Goal: Use online tool/utility: Utilize a website feature to perform a specific function

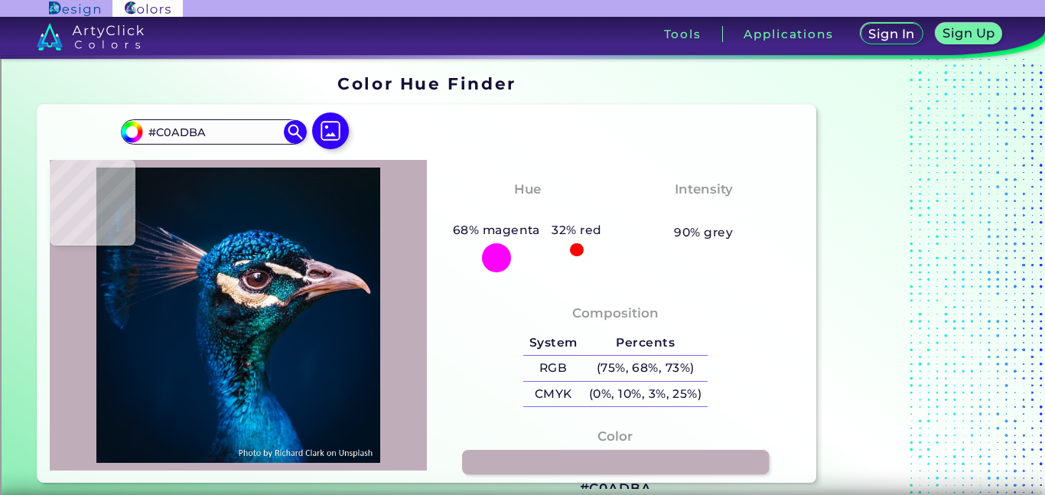
type input "#001b30"
type input "#001B30"
type input "#001930"
type input "#001a31"
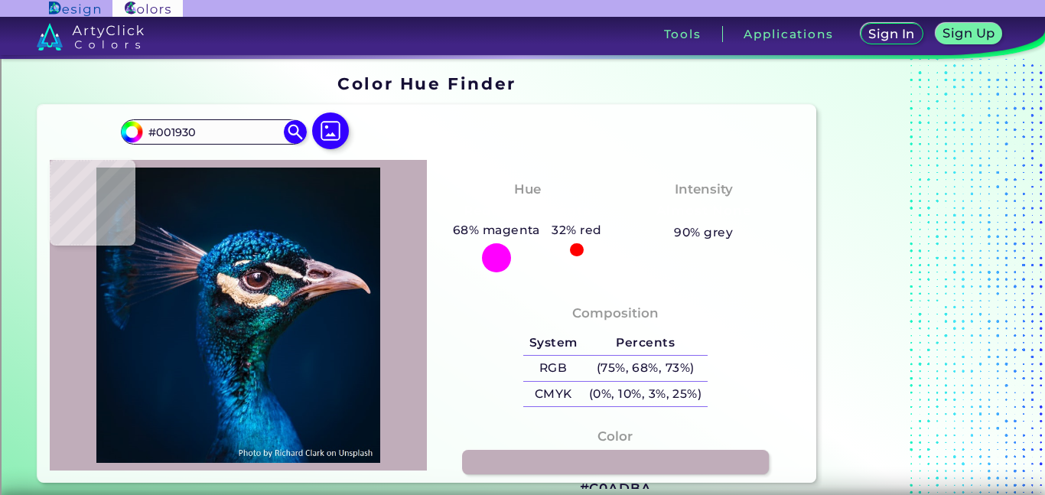
type input "#001A31"
type input "#001b32"
type input "#001B32"
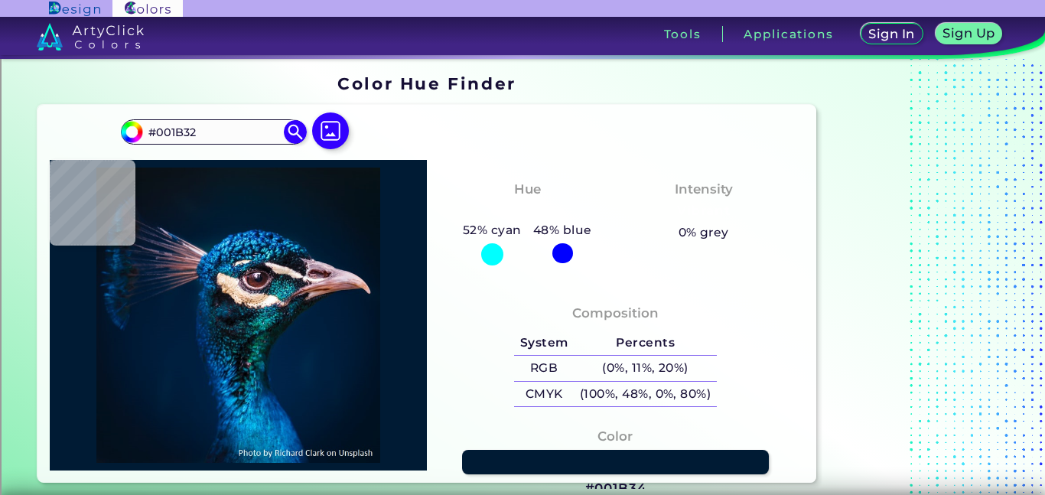
type input "#001b34"
type input "#001B34"
type input "#001e38"
type input "#001E38"
type input "#00213a"
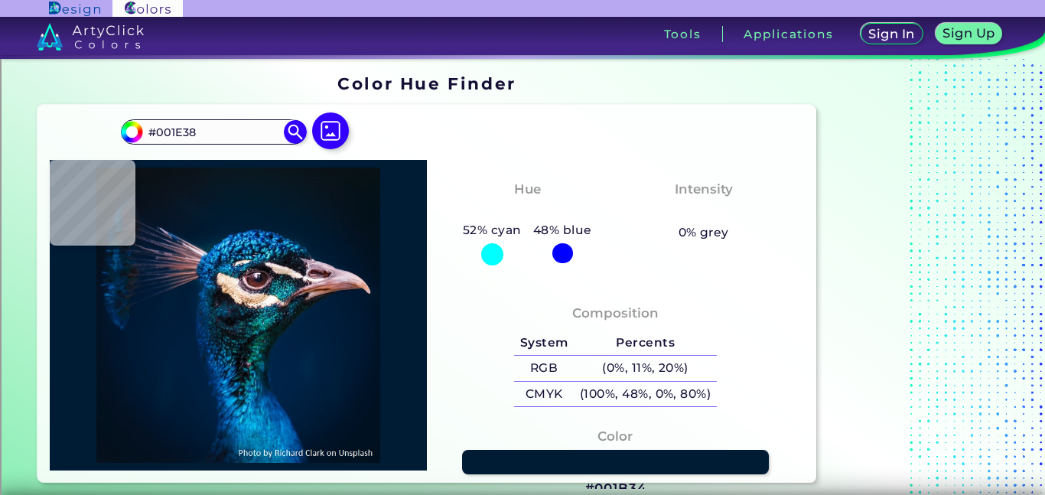
type input "#00213A"
type input "#01243e"
type input "#01243E"
type input "#01263d"
type input "#01263D"
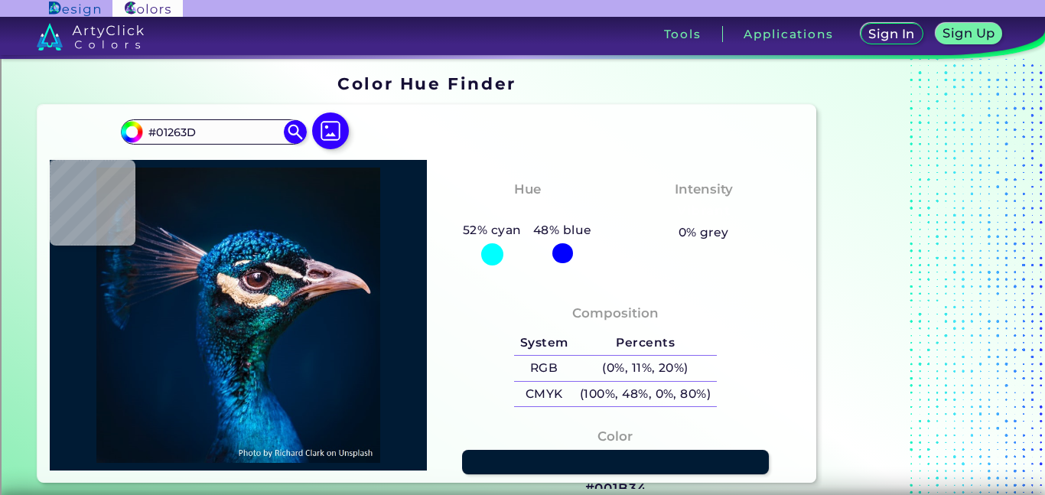
type input "#002841"
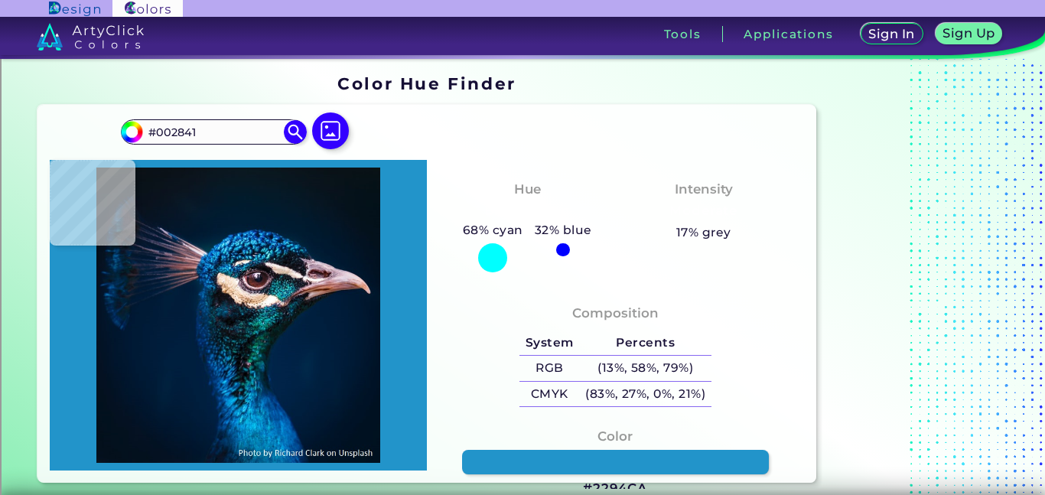
type input "#2294ca"
type input "#2294CA"
type input "#0983bf"
type input "#0983BF"
type input "#01326b"
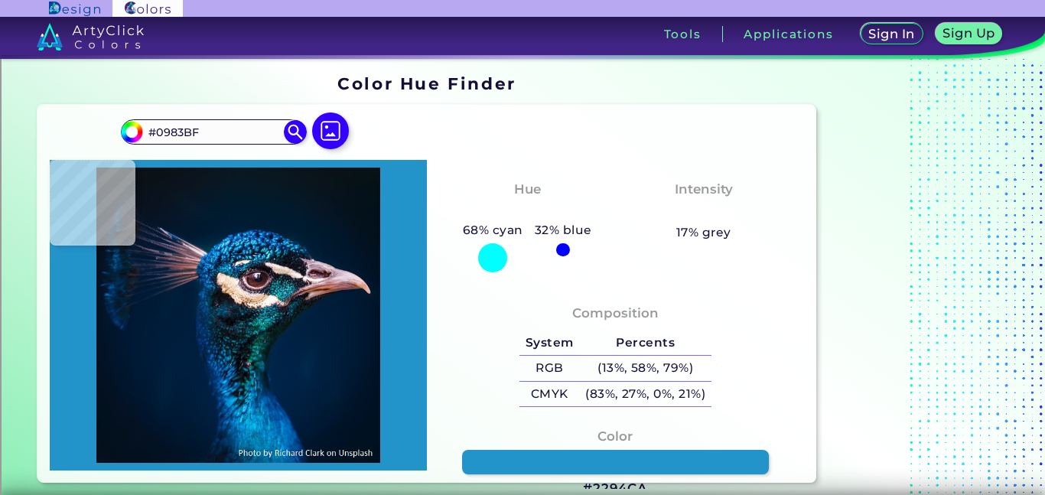
type input "#01326B"
type input "#011122"
type input "#060910"
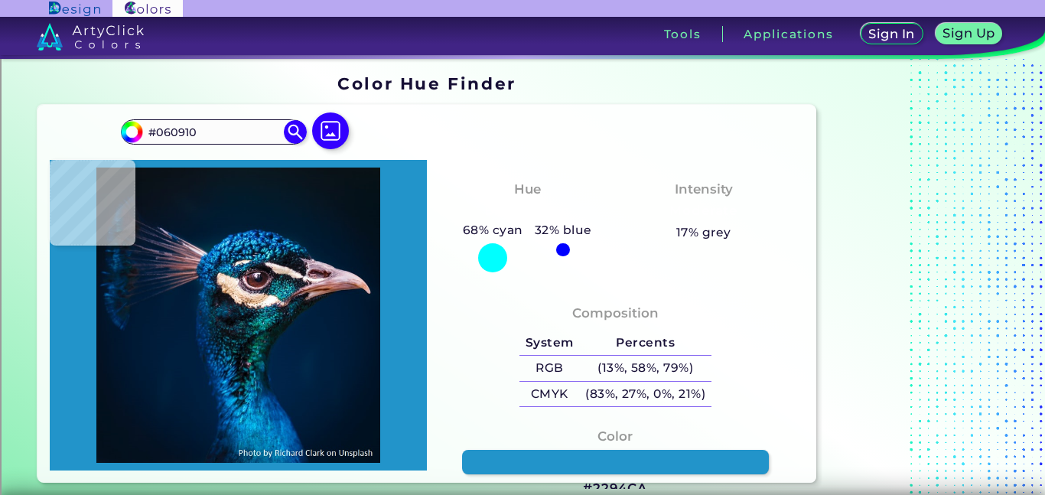
type input "#875e69"
type input "#875E69"
type input "#d7baca"
type input "#D7BACA"
type input "#e2d4e1"
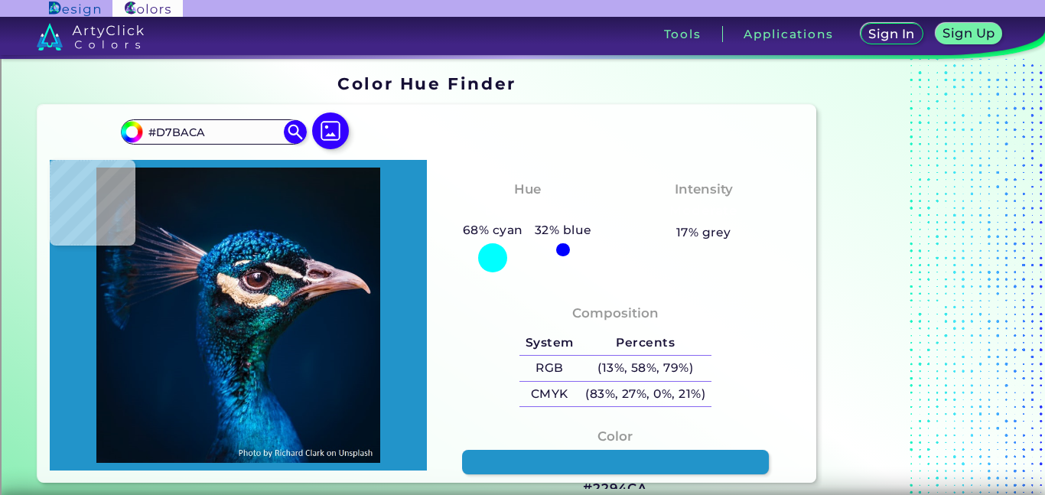
type input "#E2D4E1"
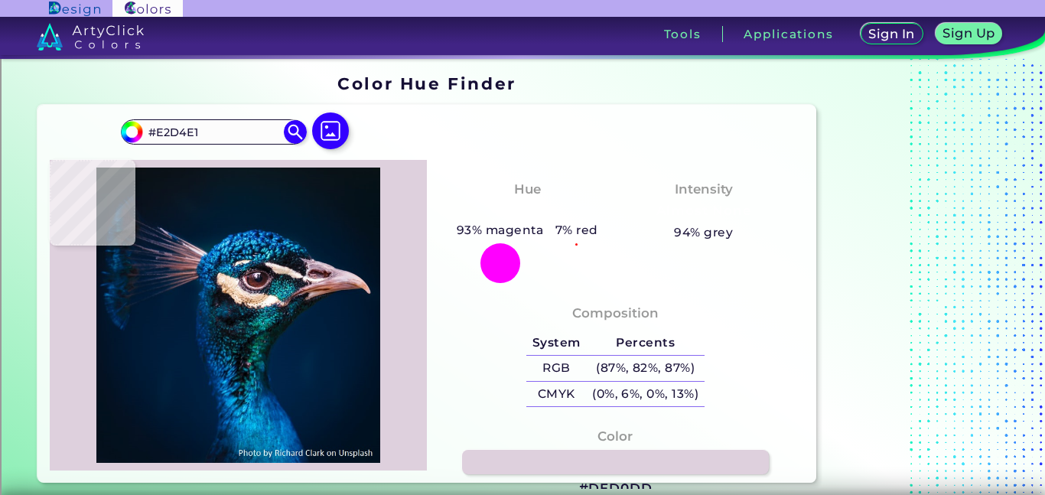
type input "#ded0dd"
type input "#DED0DD"
type input "#e2d3e0"
type input "#E2D3E0"
type input "#e5d0db"
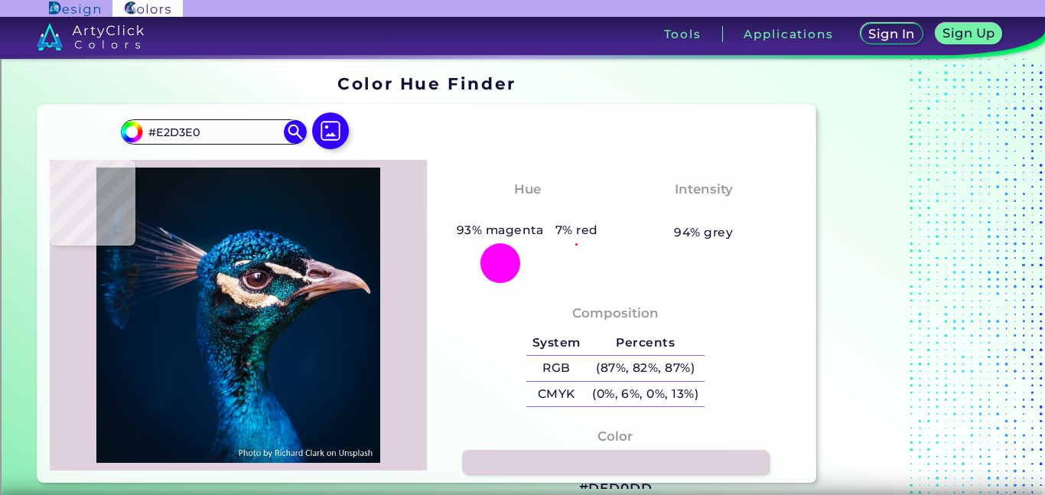
type input "#E5D0DB"
type input "#e9d4df"
type input "#E9D4DF"
type input "#d0b5c1"
type input "#D0B5C1"
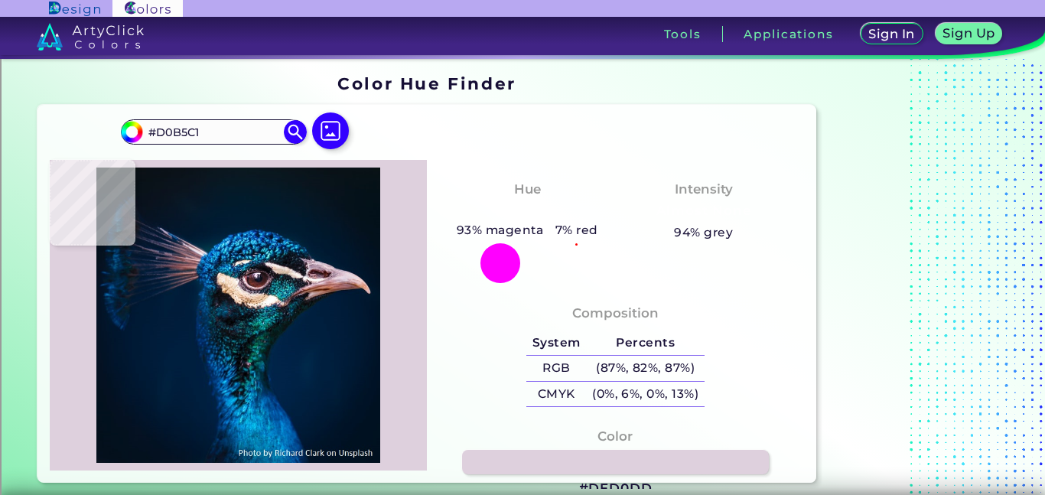
type input "#cba9b4"
type input "#CBA9B4"
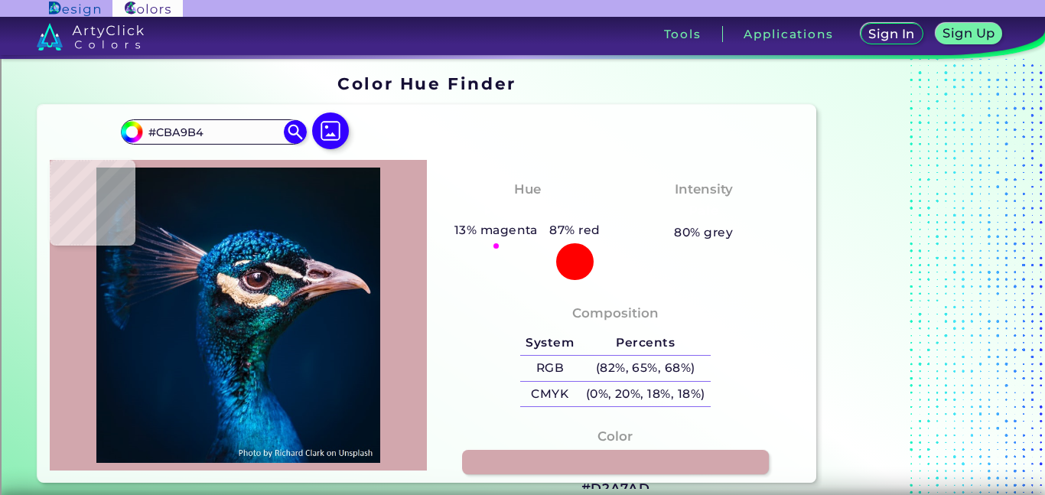
type input "#d2a7ad"
type input "#D2A7AD"
type input "#ca9da0"
type input "#CA9DA0"
type input "#eabdb8"
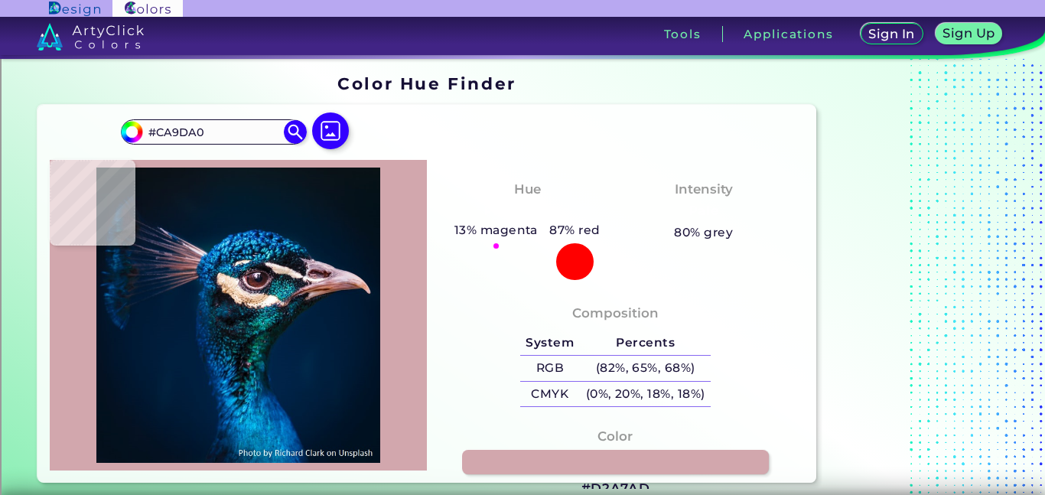
type input "#EABDB8"
type input "#e2ada4"
type input "#E2ADA4"
type input "#dea59a"
type input "#DEA59A"
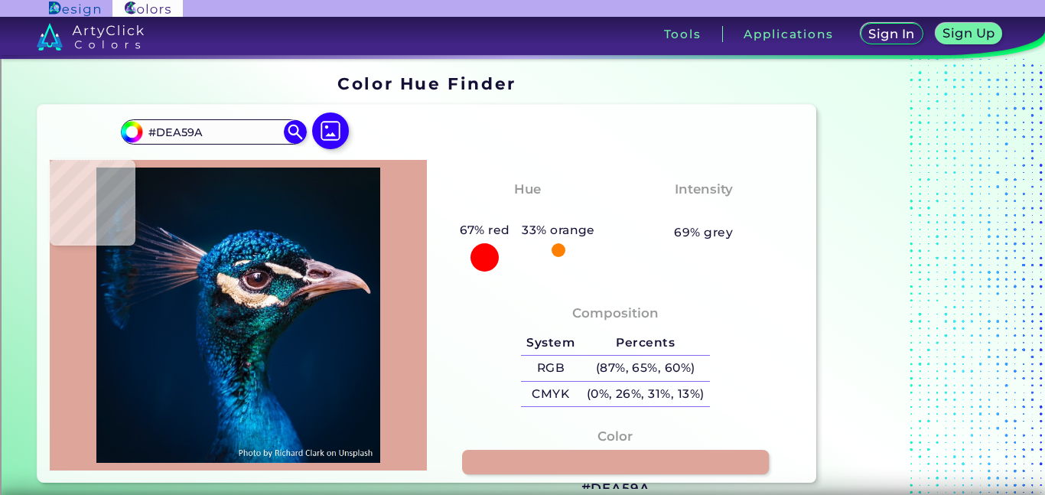
type input "#e8b1a5"
type input "#E8B1A5"
type input "#e3a28d"
type input "#E3A28D"
type input "#e19b82"
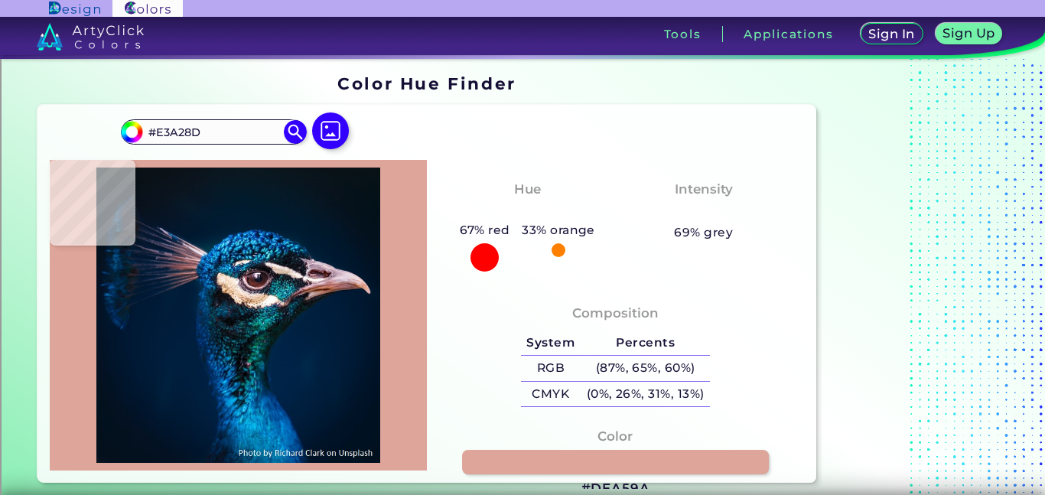
type input "#E19B82"
type input "#de9878"
type input "#DE9878"
type input "#e29c7f"
type input "#E29C7F"
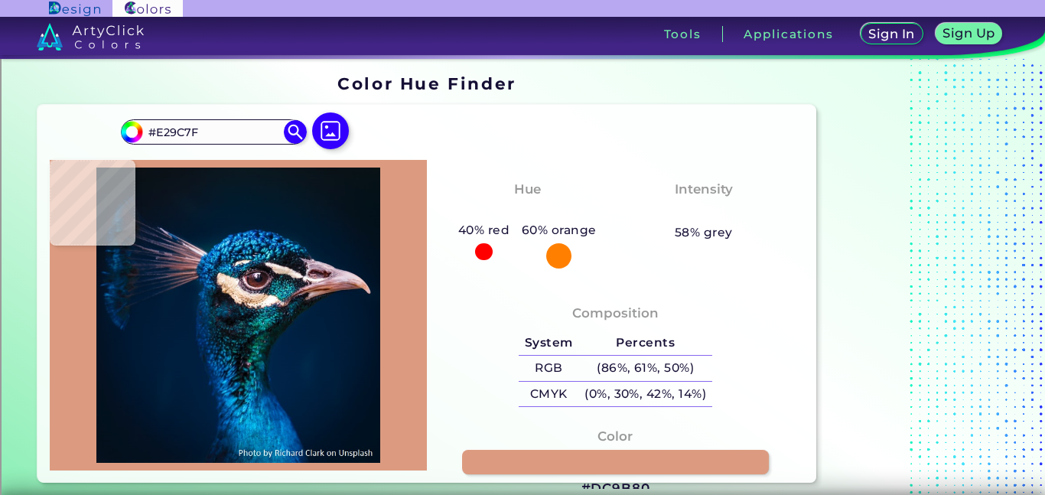
type input "#dc9b80"
type input "#DC9B80"
type input "#dca08f"
type input "#DCA08F"
type input "#dc9983"
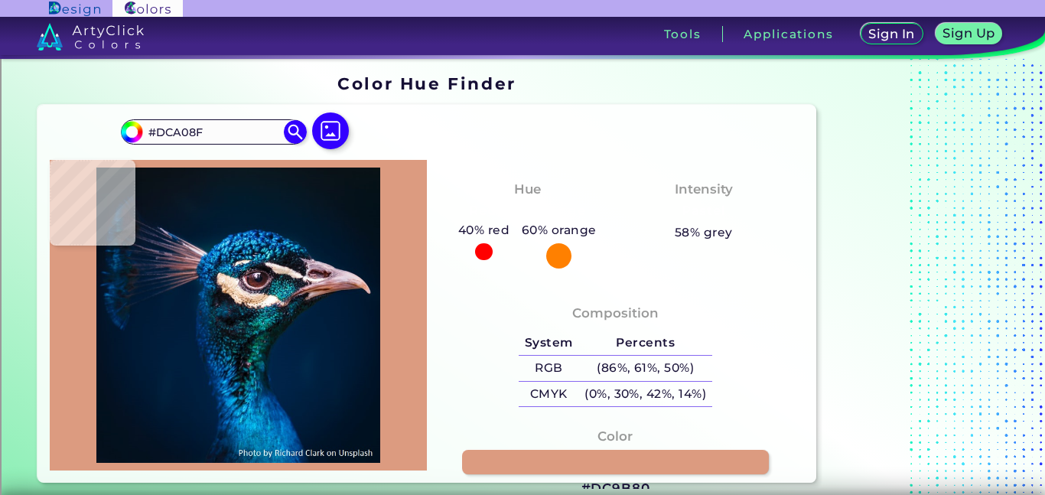
type input "#DC9983"
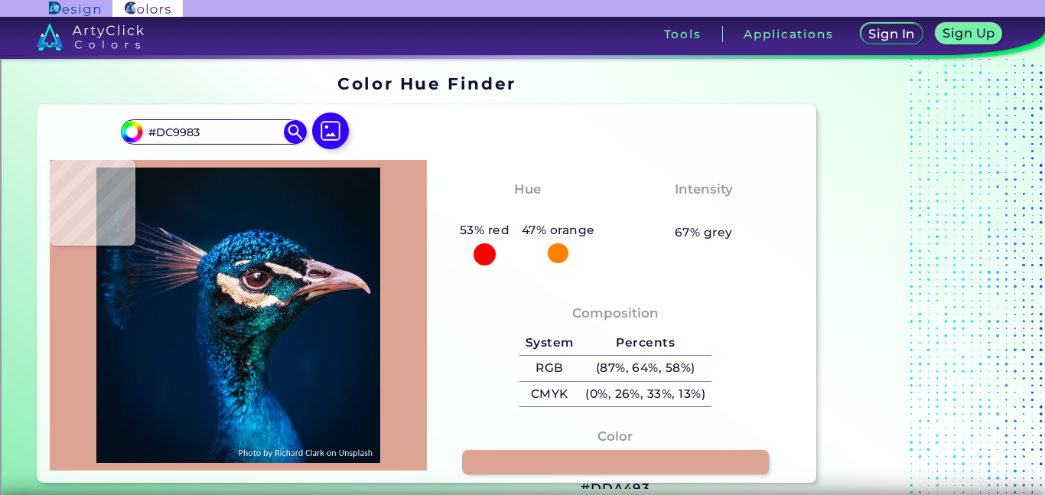
type input "#dda493"
type input "#DDA493"
type input "#e5ad9f"
type input "#E5AD9F"
type input "#ebb7aa"
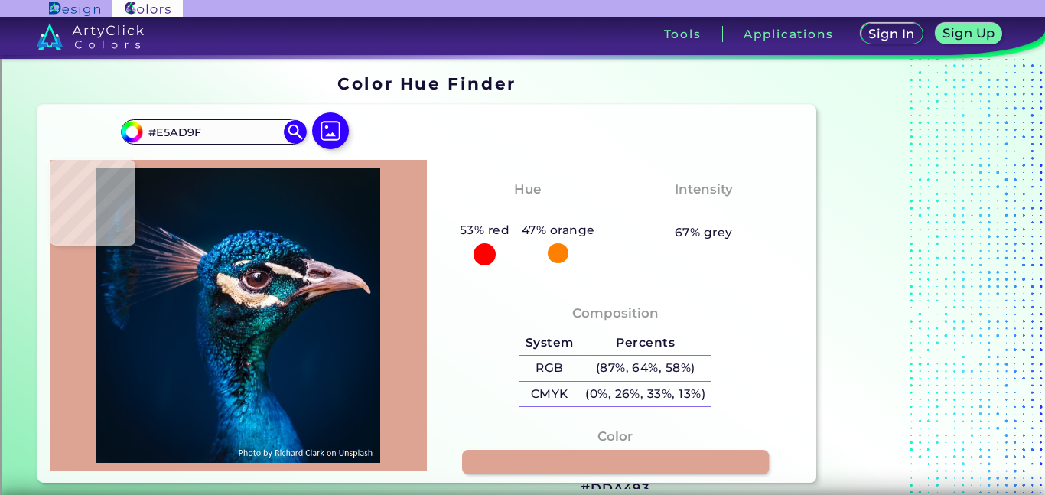
type input "#EBB7AA"
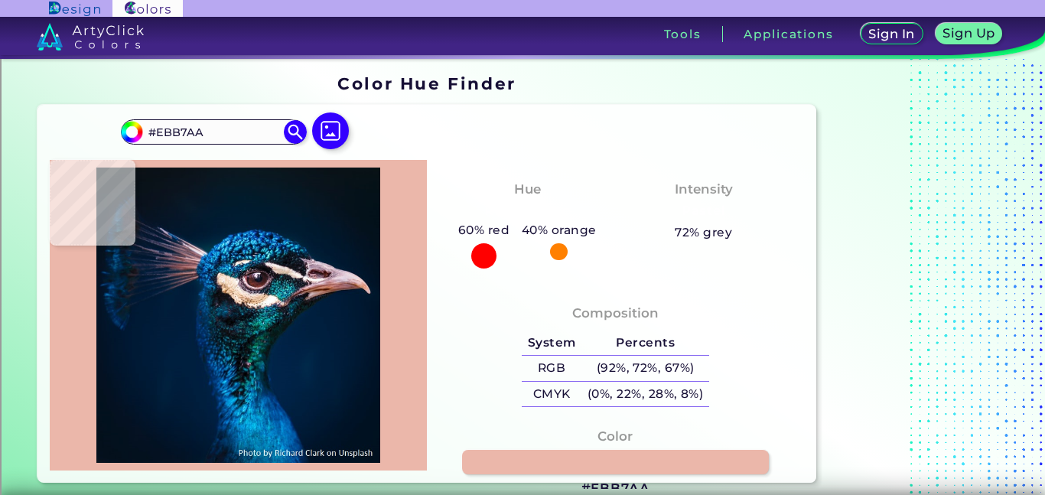
type input "#e5afae"
type input "#E5AFAE"
type input "#deb3b5"
type input "#DEB3B5"
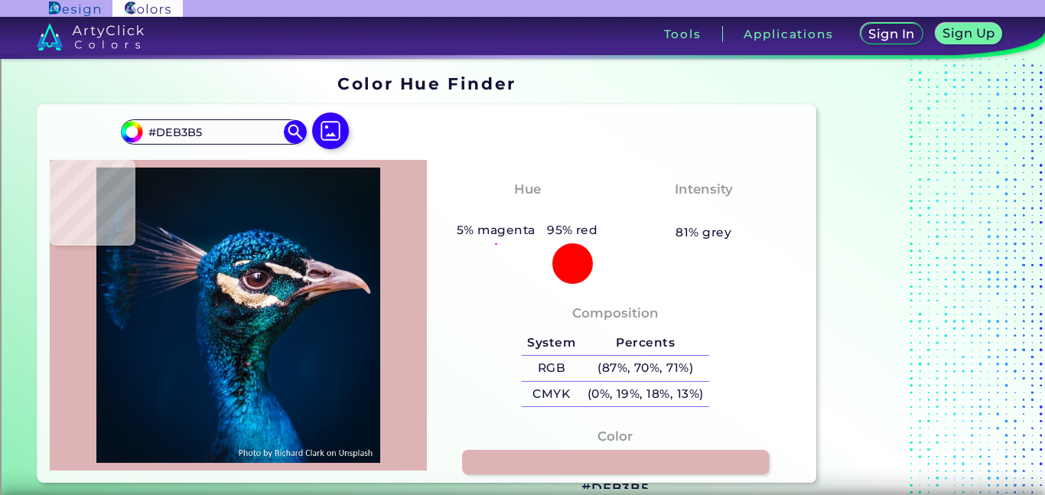
type input "#e0b6b2"
type input "#E0B6B2"
type input "#dbadaa"
type input "#DBADAA"
type input "#d2aba6"
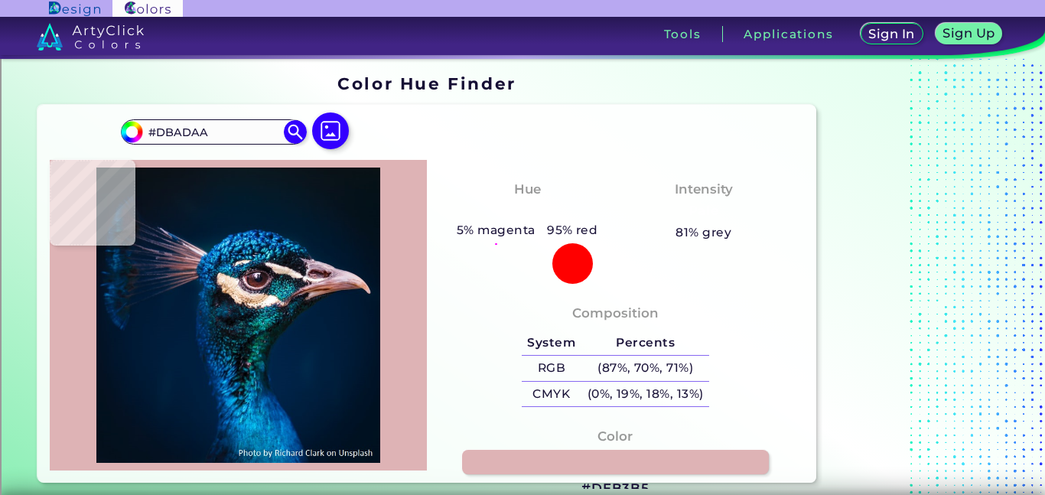
type input "#D2ABA6"
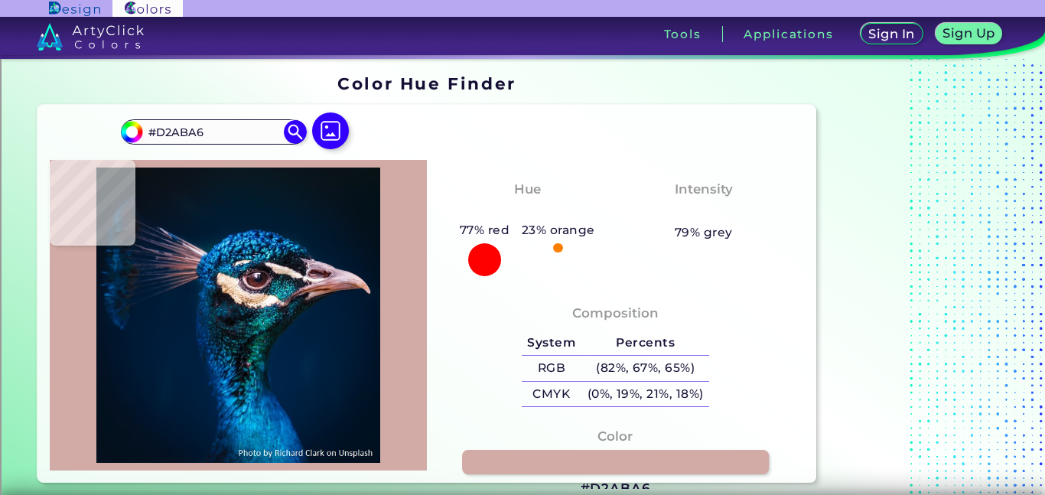
type input "#b3a2aa"
type input "#B3A2AA"
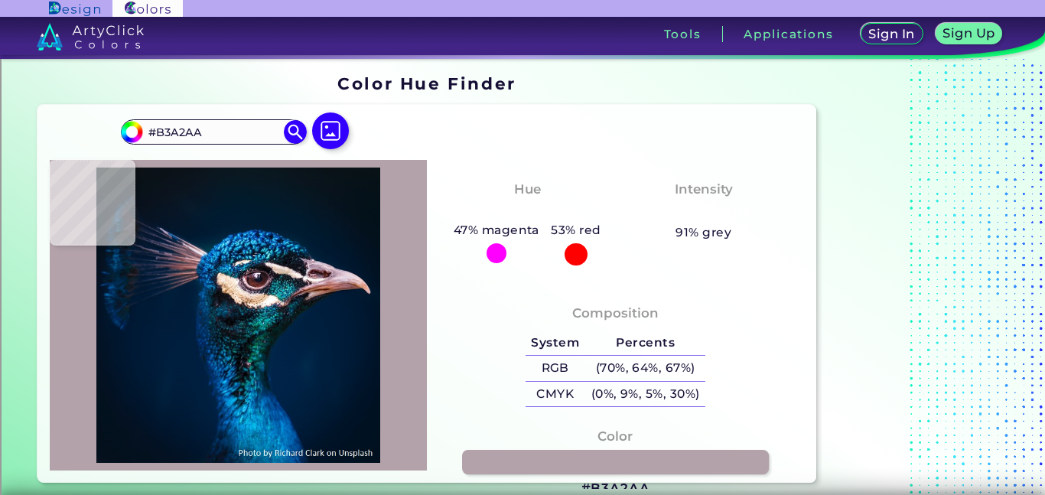
type input "#d2aba6"
type input "#D2ABA6"
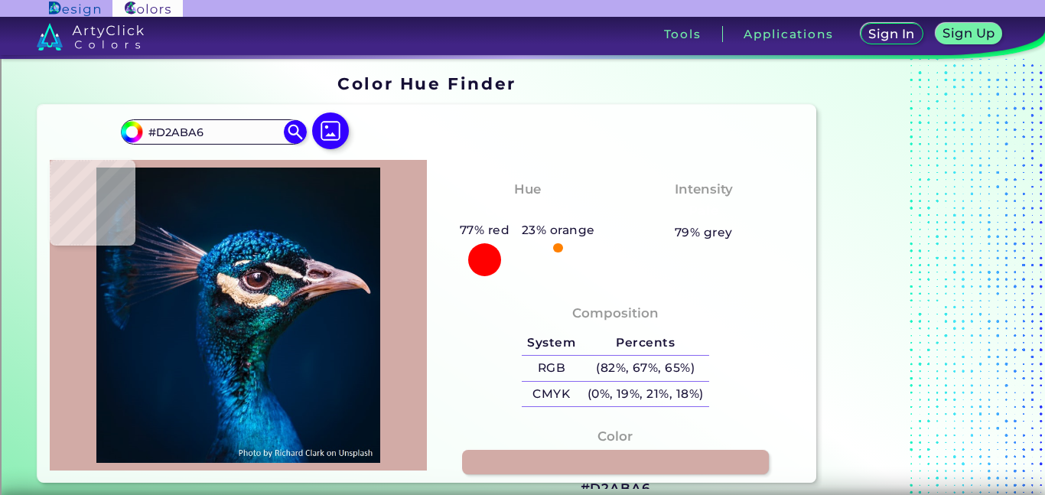
type input "#dbadaa"
type input "#DBADAA"
type input "#e0b6b2"
type input "#E0B6B2"
type input "#deb3b5"
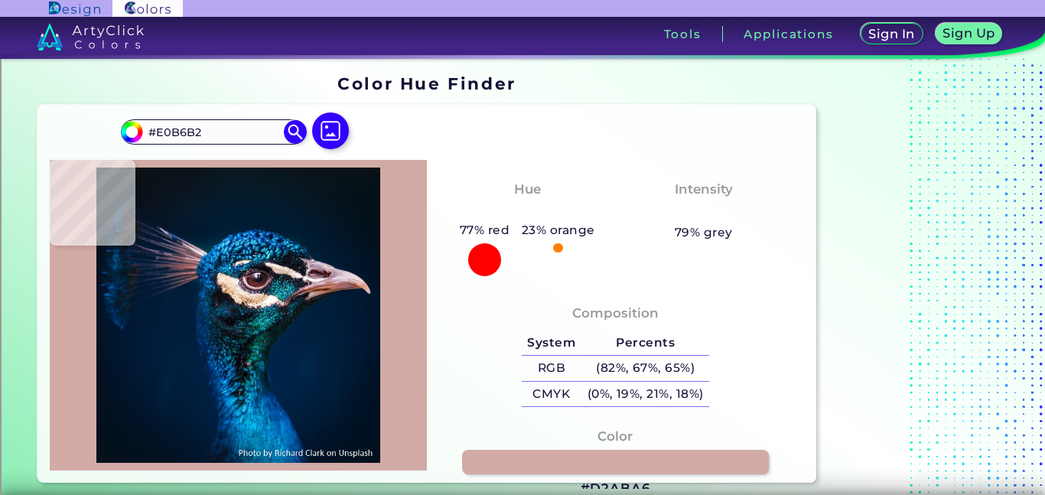
type input "#DEB3B5"
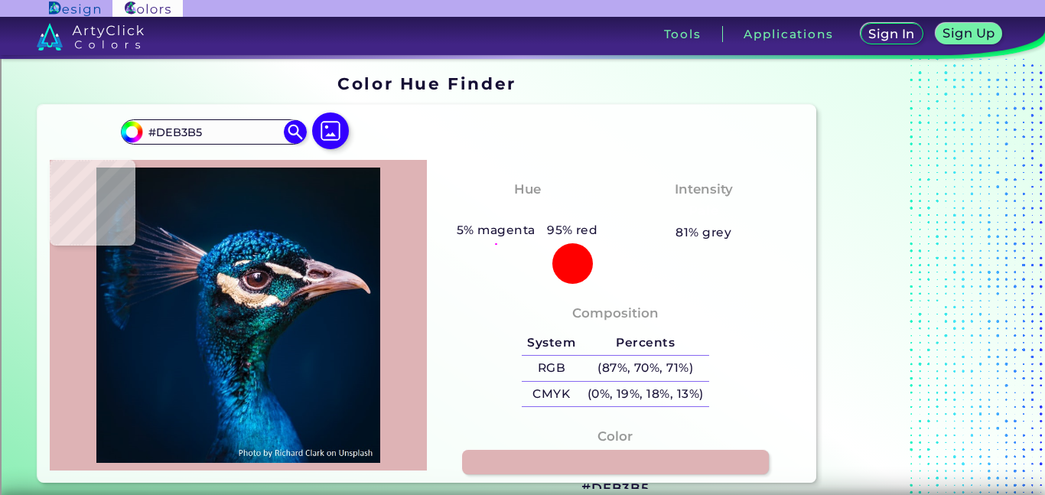
type input "#e5afae"
type input "#E5AFAE"
type input "#e0b2b4"
type input "#E0B2B4"
type input "#dfb2b3"
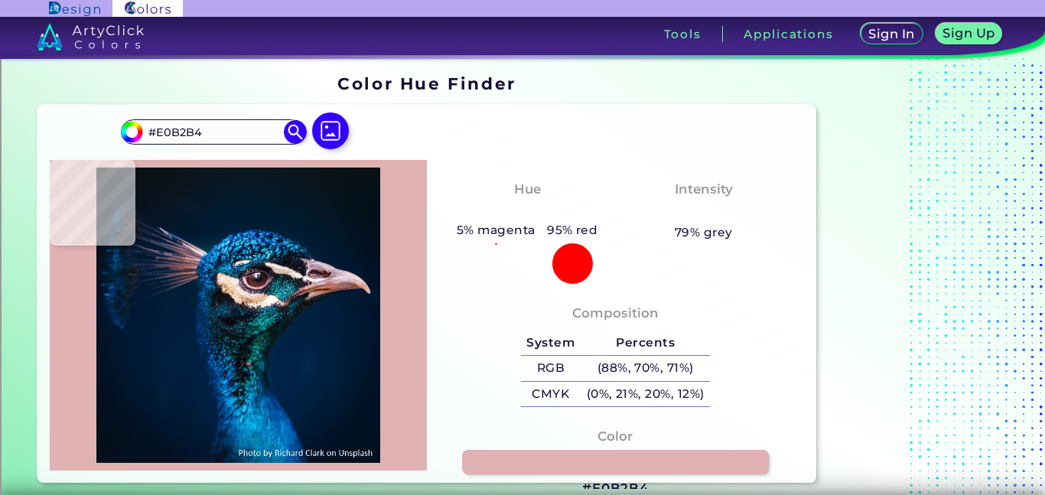
type input "#DFB2B3"
type input "#e5afae"
type input "#E5AFAE"
type input "#efb19d"
type input "#EFB19D"
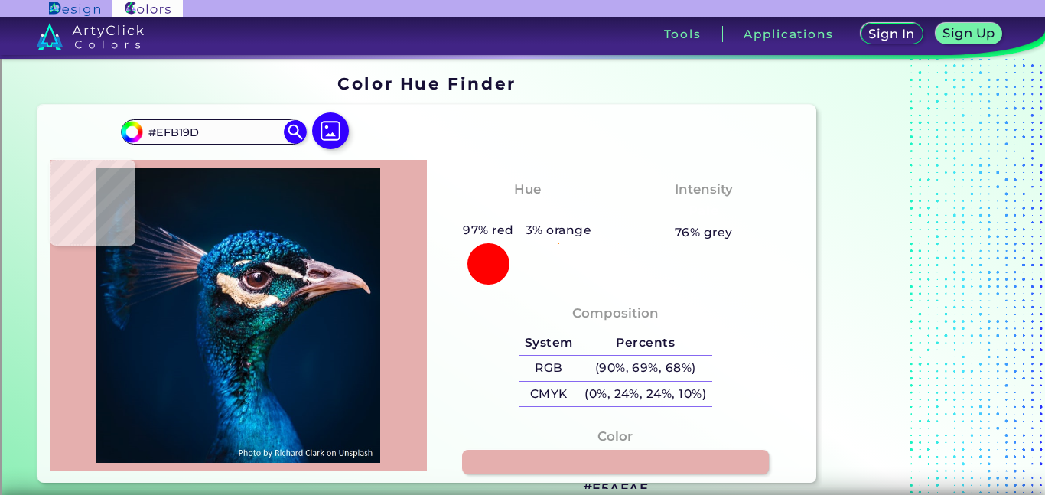
type input "#dd9982"
type input "#DD9982"
type input "#e8b7ae"
type input "#E8B7AE"
type input "#ebd1d8"
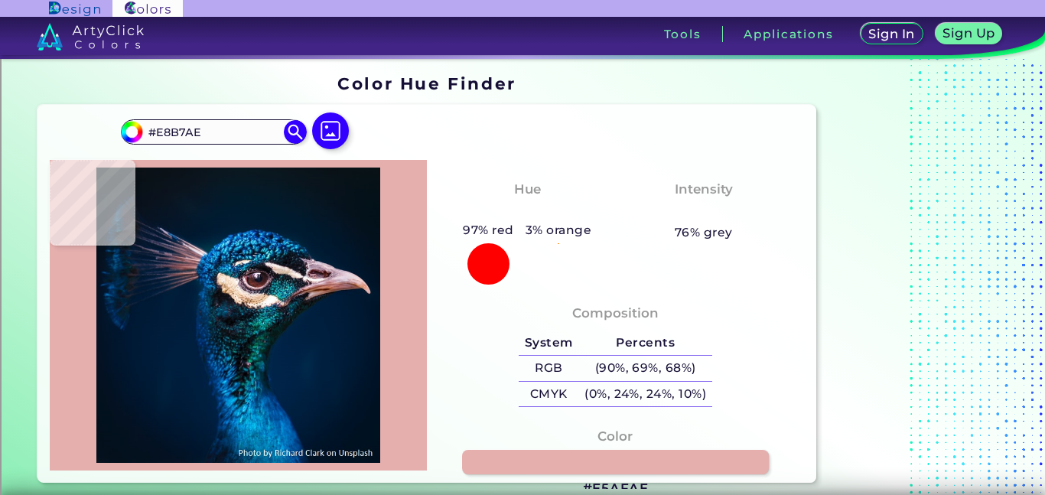
type input "#EBD1D8"
type input "#01172e"
type input "#01172E"
type input "#01172c"
type input "#01172C"
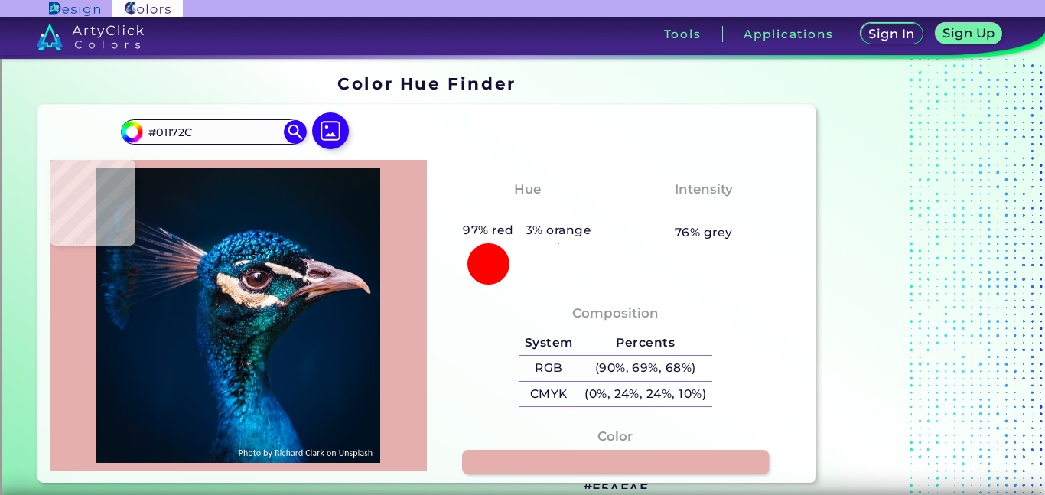
type input "#00162b"
type input "#00162B"
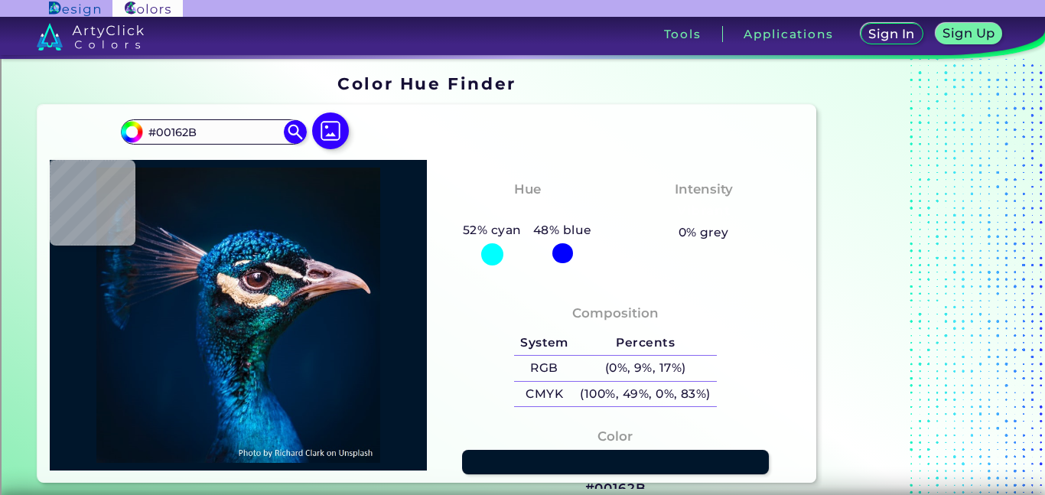
type input "#01172e"
type input "#01172E"
type input "#011830"
type input "#001c34"
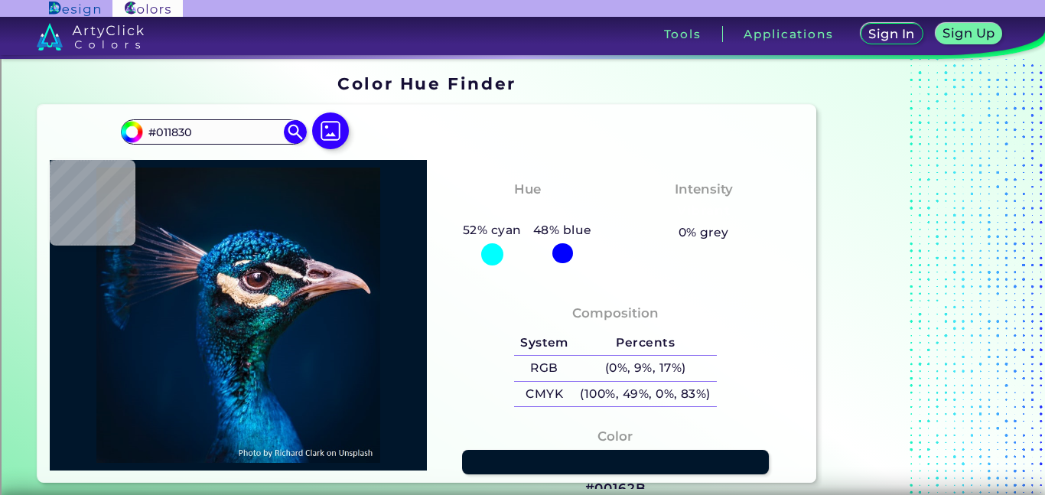
type input "#001C34"
type input "#2c3f5d"
type input "#2C3F5D"
type input "#111b27"
type input "#111B27"
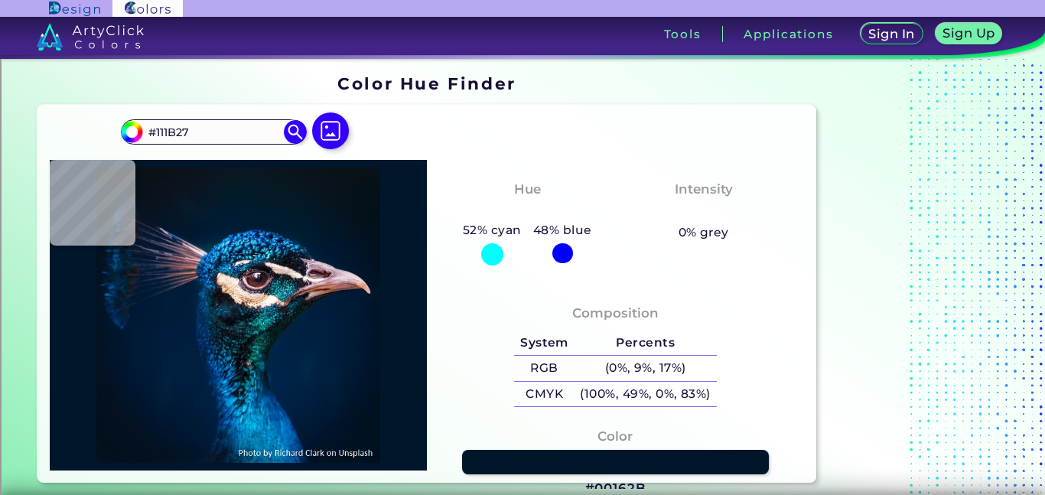
type input "#0f202c"
type input "#0F202C"
type input "#3a3842"
type input "#3A3842"
type input "#675559"
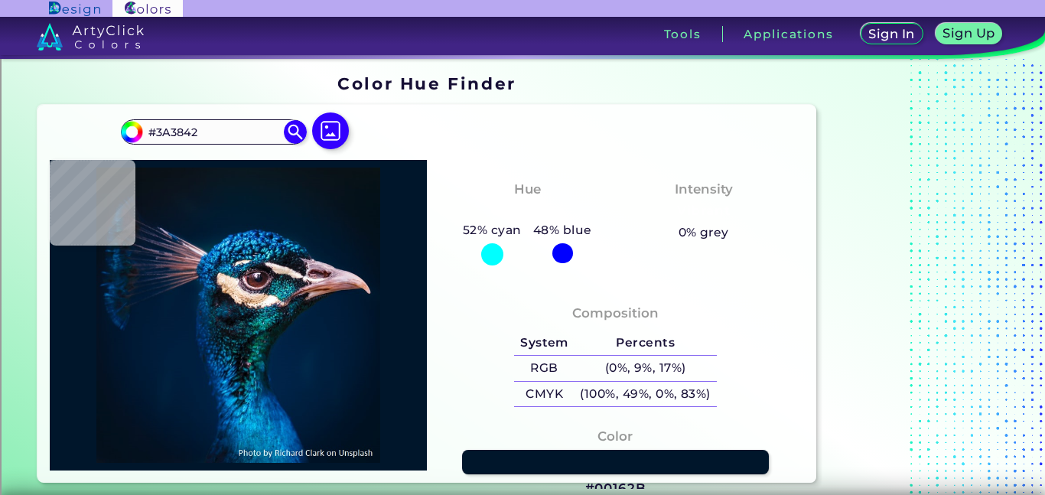
type input "#675559"
type input "#615d6c"
type input "#615D6C"
type input "#0a0613"
type input "#0A0613"
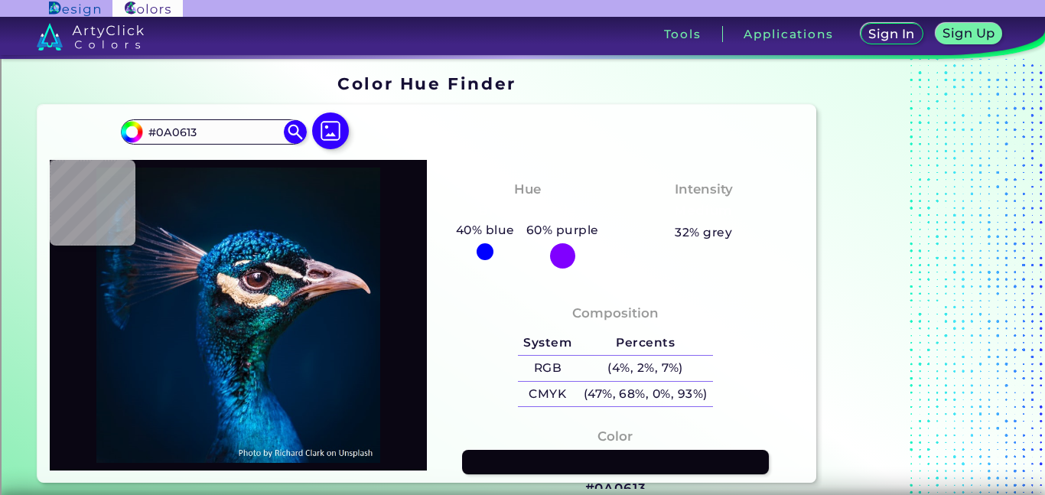
type input "#277989"
type input "#ece2d3"
type input "#ECE2D3"
type input "#faefec"
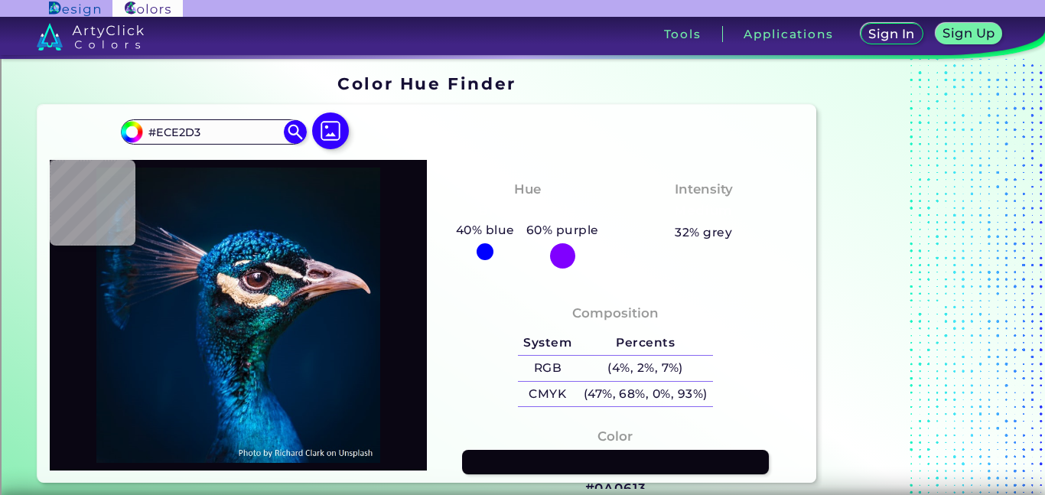
type input "#FAEFEC"
type input "#e6d1c0"
type input "#E6D1C0"
type input "#fee8dd"
type input "#FEE8DD"
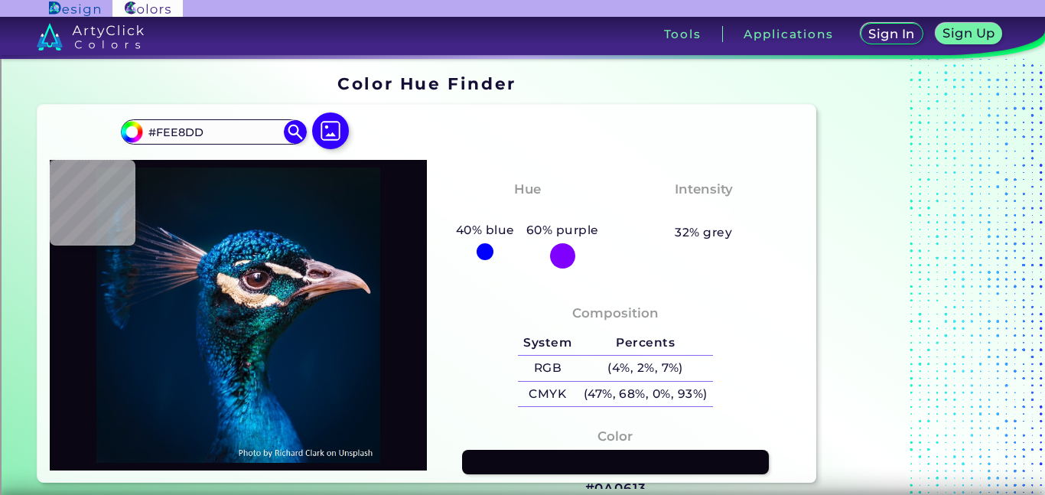
type input "#e3b791"
type input "#E3B791"
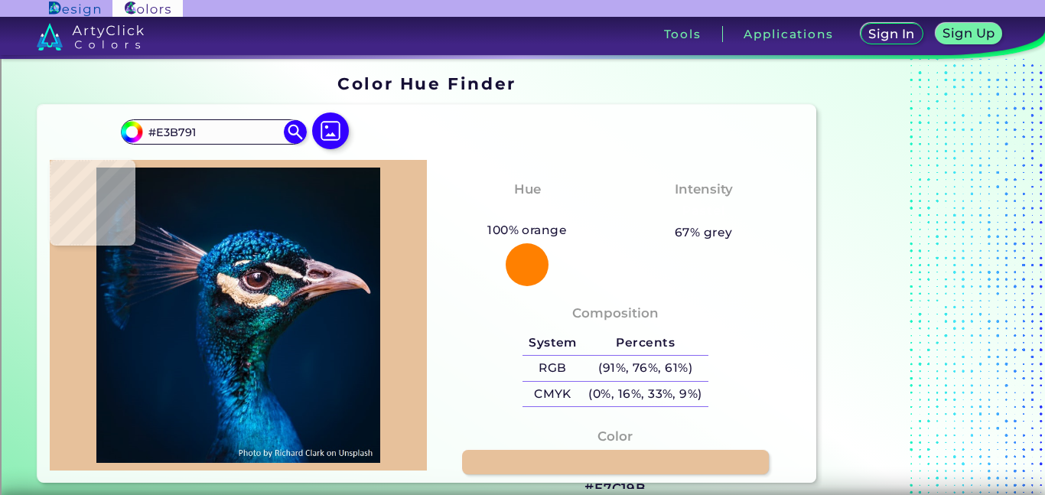
type input "#e7c19b"
type input "#E7C19B"
type input "#f5dbc0"
type input "#F5DBC0"
type input "#eed9bc"
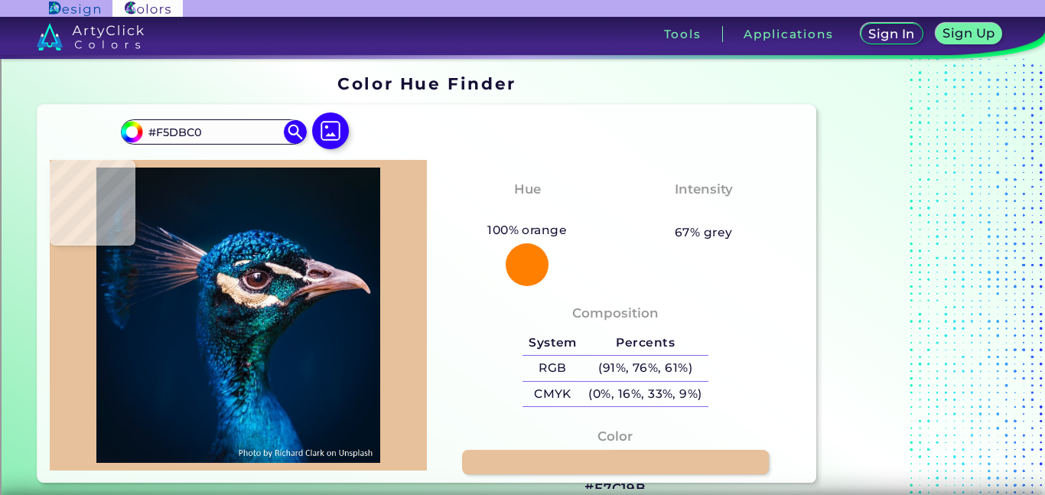
type input "#EED9BC"
type input "#fef0e1"
type input "#FEF0E1"
type input "#f8e8db"
type input "#F8E8DB"
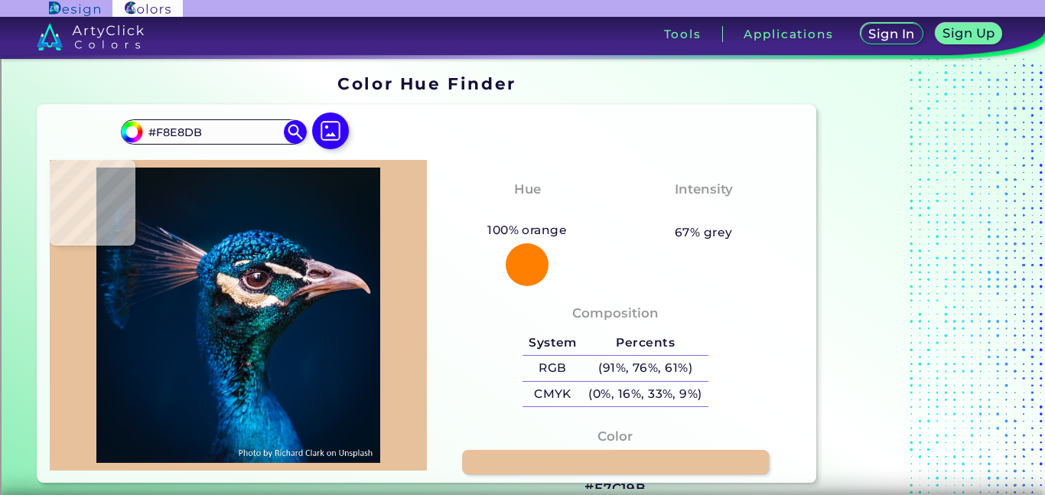
type input "#e6d1c0"
type input "#E6D1C0"
type input "#f0d6be"
type input "#F0D6BE"
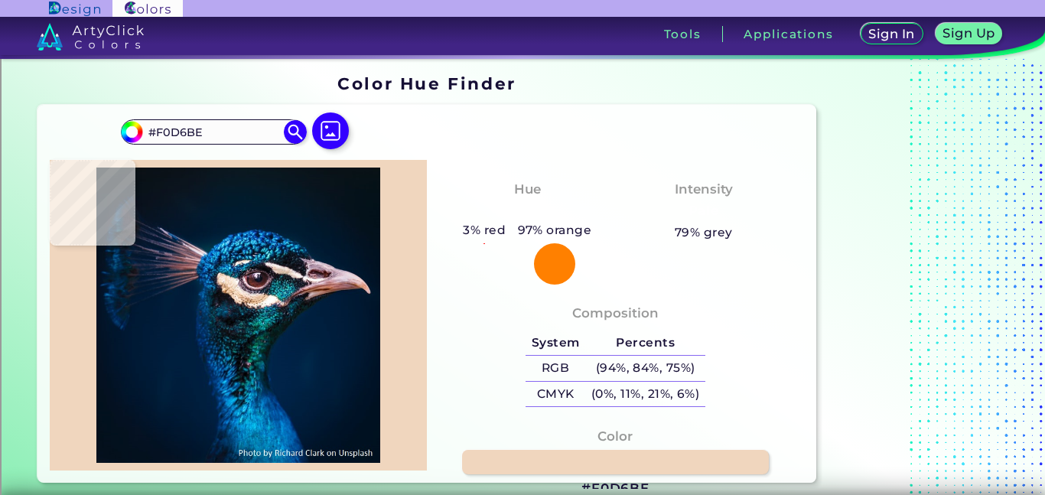
type input "#fbdfca"
type input "#FBDFCA"
type input "#ddbe99"
type input "#DDBE99"
type input "#d1ad8b"
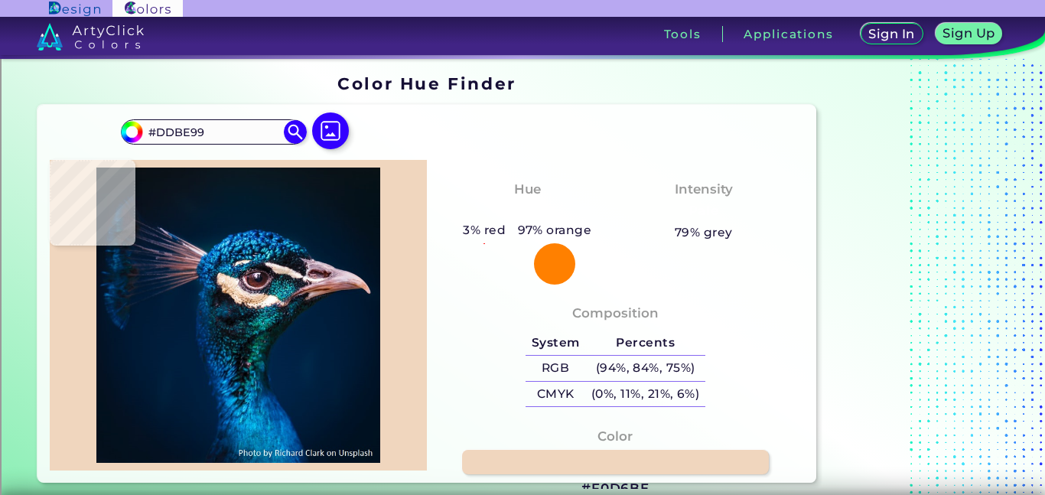
type input "#D1AD8B"
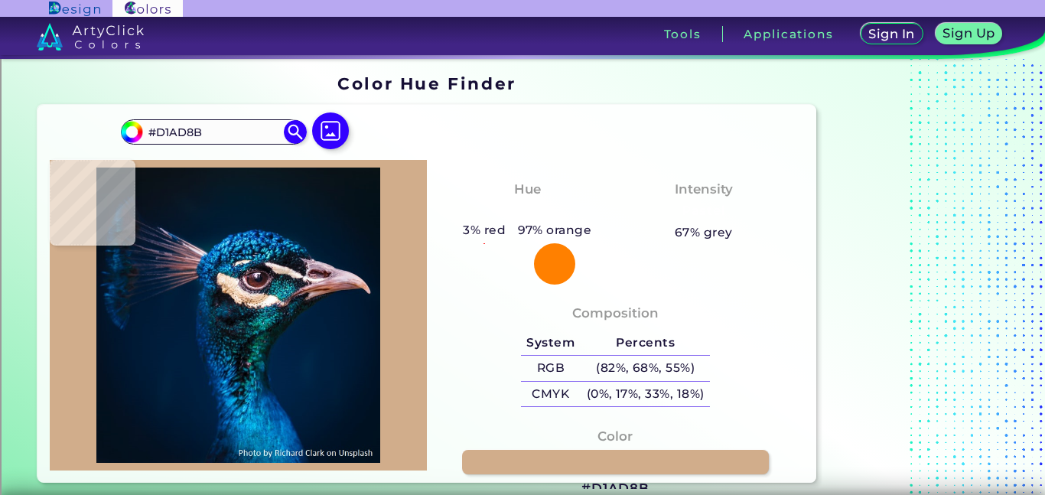
type input "#f1cdb4"
type input "#F1CDB4"
type input "#ba9776"
type input "#BA9776"
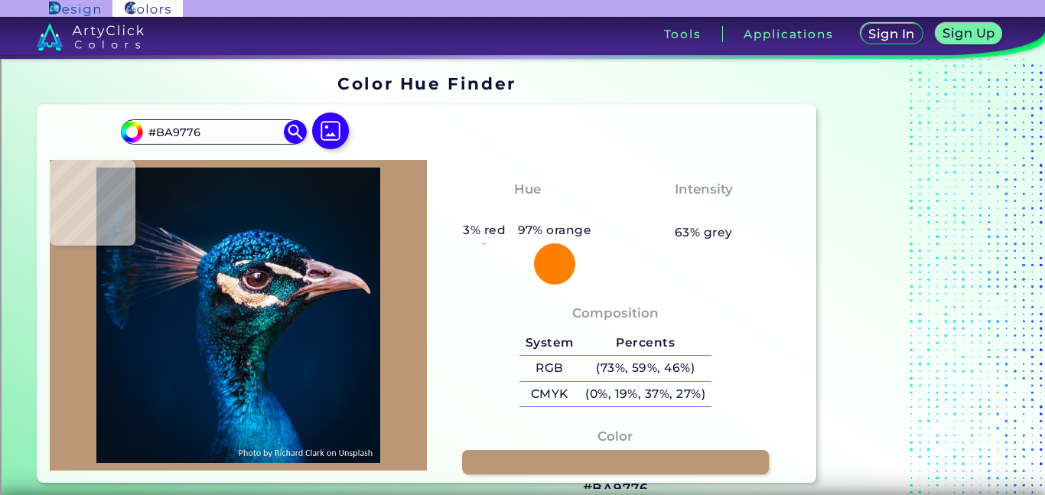
type input "#d5b99a"
type input "#D5B99A"
type input "#eed9bd"
type input "#EED9BD"
type input "#f3e1bd"
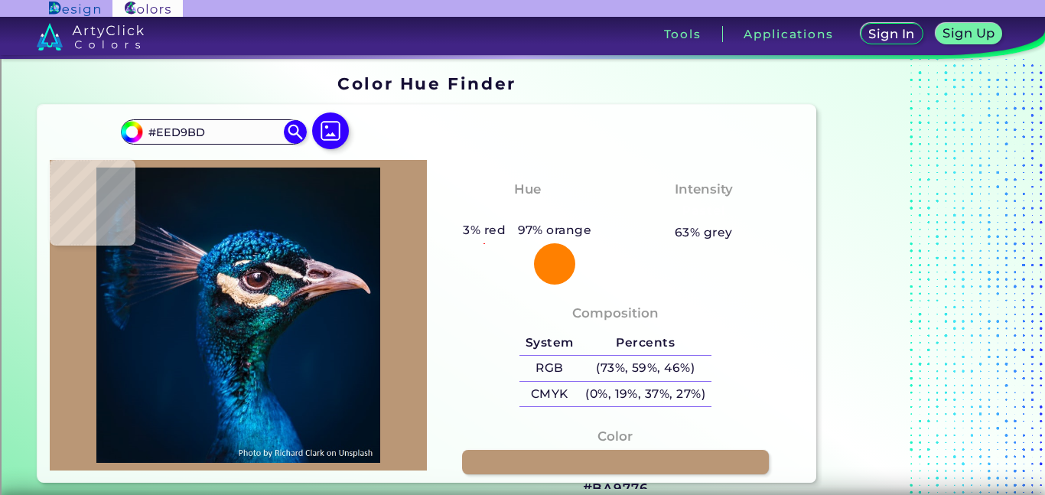
type input "#F3E1BD"
type input "#fae3c7"
type input "#FAE3C7"
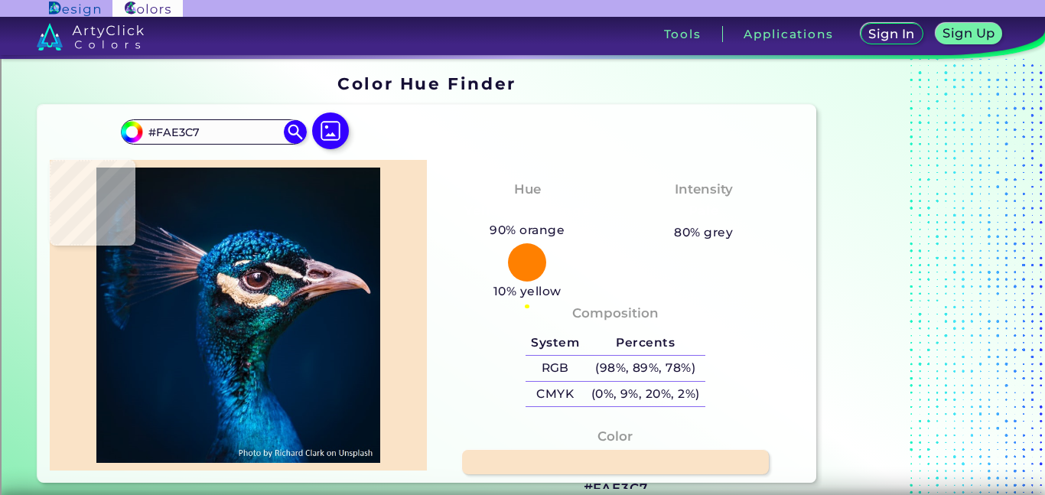
type input "#f4d9be"
type input "#F4D9BE"
type input "#f8dec8"
type input "#F8DEC8"
type input "#fce1cc"
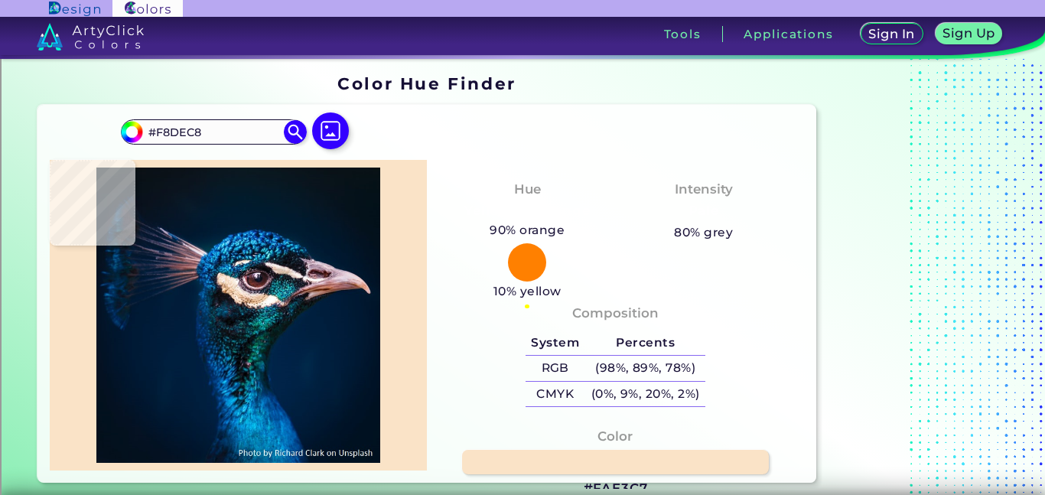
type input "#FCE1CC"
type input "#fbdfcb"
type input "#FBDFCB"
type input "#f4dbc8"
type input "#F4DBC8"
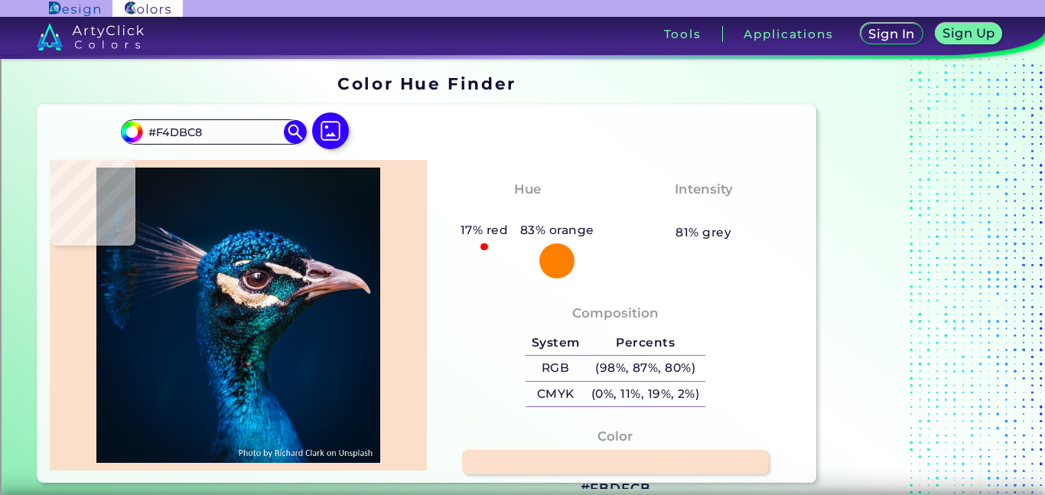
type input "#ffe7d7"
type input "#FFE7D7"
type input "#f9e0ca"
type input "#F9E0CA"
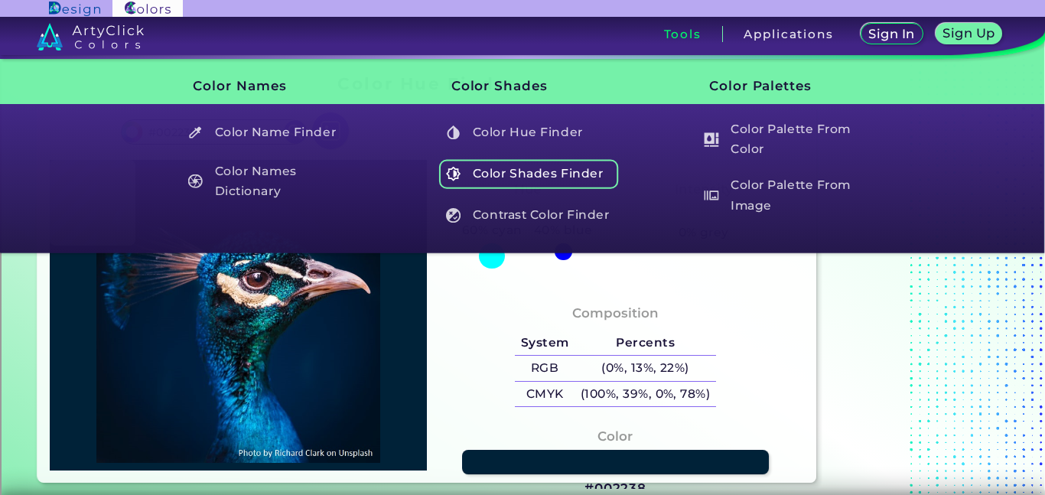
click at [538, 174] on h5 "Color Shades Finder" at bounding box center [529, 173] width 180 height 29
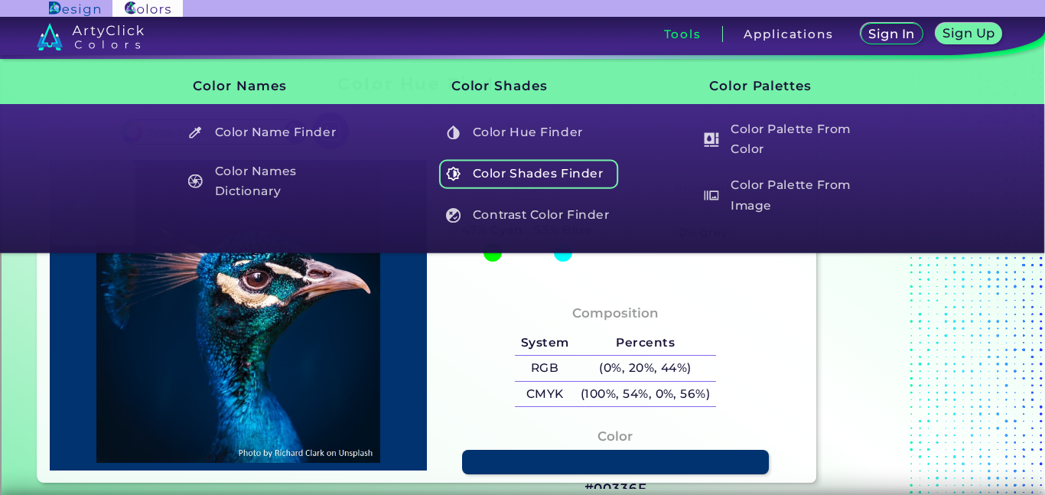
click at [562, 177] on h5 "Color Shades Finder" at bounding box center [529, 173] width 180 height 29
